Goal: Submit feedback/report problem

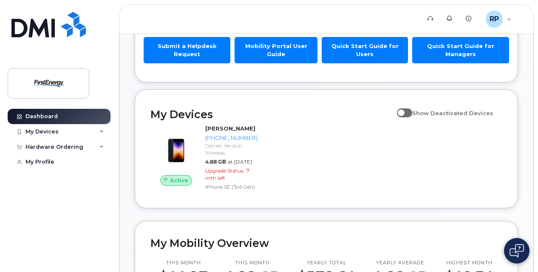
scroll to position [128, 0]
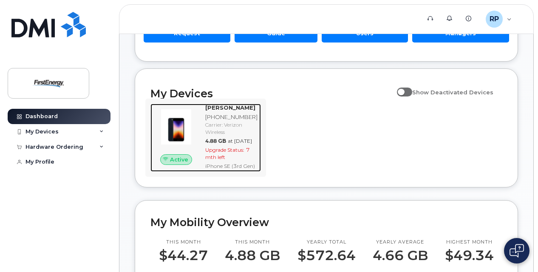
click at [178, 119] on img at bounding box center [176, 127] width 38 height 38
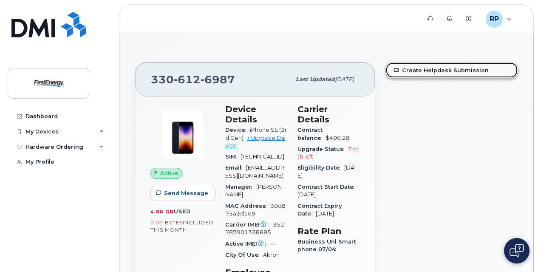
click at [420, 75] on link "Create Helpdesk Submission" at bounding box center [452, 70] width 132 height 15
